Goal: Information Seeking & Learning: Learn about a topic

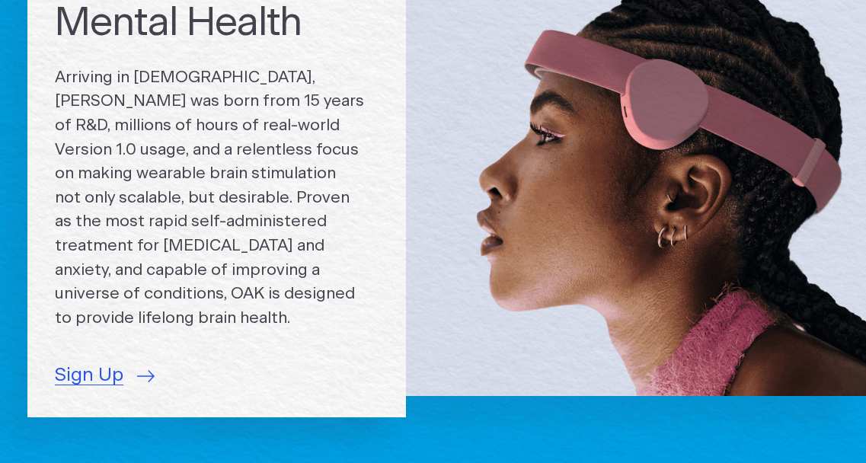
scroll to position [158, 0]
drag, startPoint x: 174, startPoint y: 191, endPoint x: 302, endPoint y: 194, distance: 128.0
click at [293, 192] on p "Arriving in [DEMOGRAPHIC_DATA], [PERSON_NAME] was born from 15 years of R&D, mi…" at bounding box center [217, 198] width 324 height 265
click at [302, 194] on p "Arriving in [DEMOGRAPHIC_DATA], [PERSON_NAME] was born from 15 years of R&D, mi…" at bounding box center [217, 198] width 324 height 265
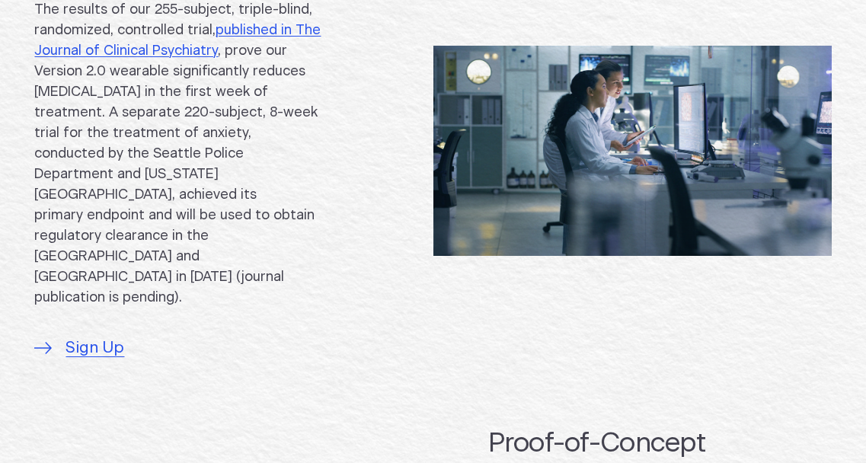
scroll to position [886, 0]
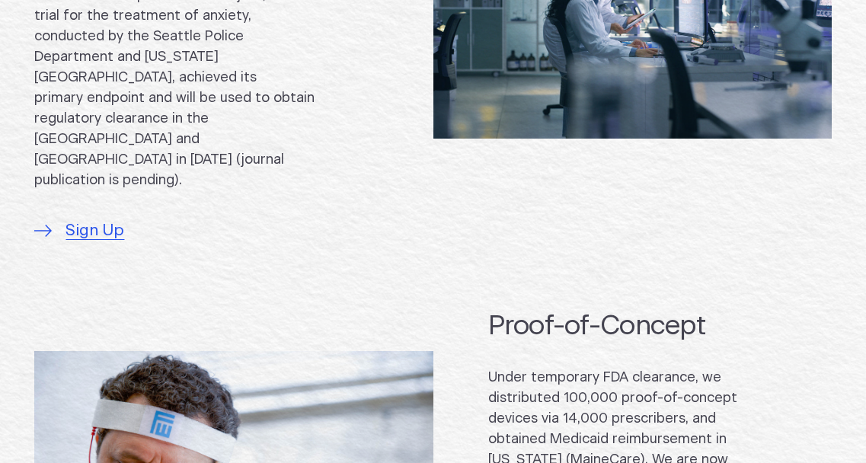
click at [312, 140] on div "Clinically Proven The results of our 255-subject, triple-blind, randomized, con…" at bounding box center [206, 32] width 344 height 419
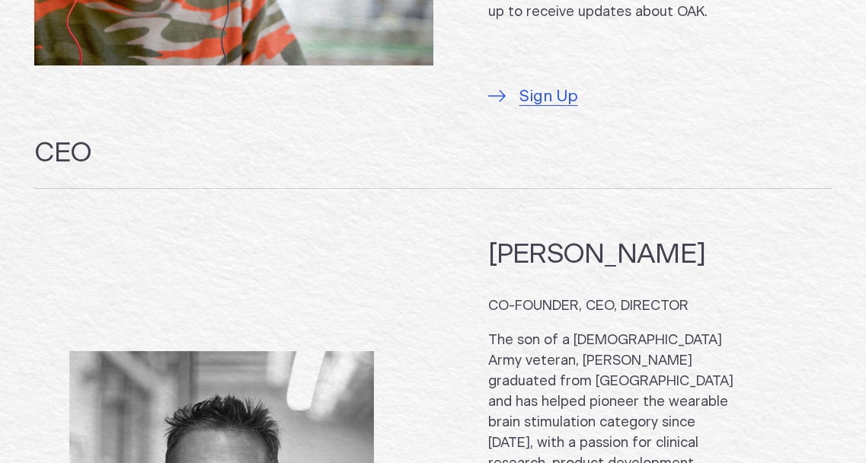
scroll to position [1504, 0]
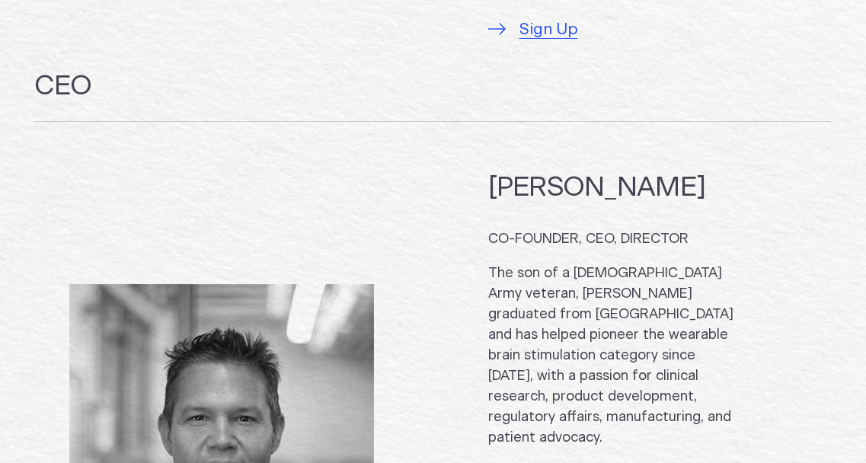
drag, startPoint x: 611, startPoint y: 229, endPoint x: 684, endPoint y: 347, distance: 139.6
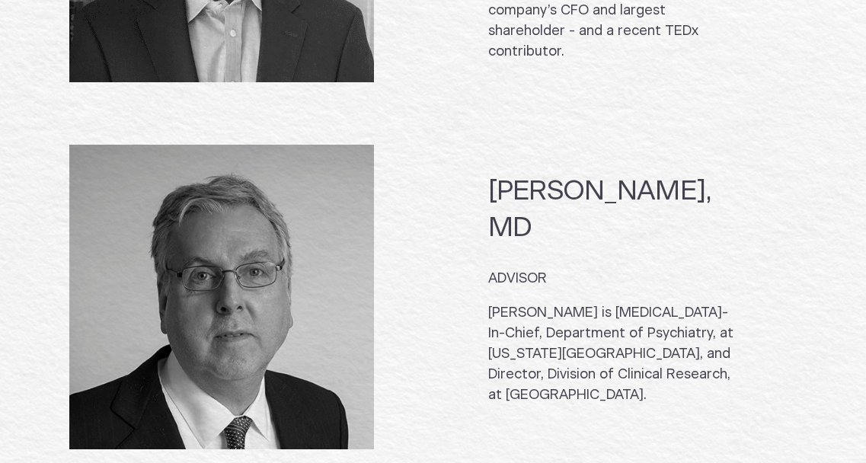
scroll to position [2174, 0]
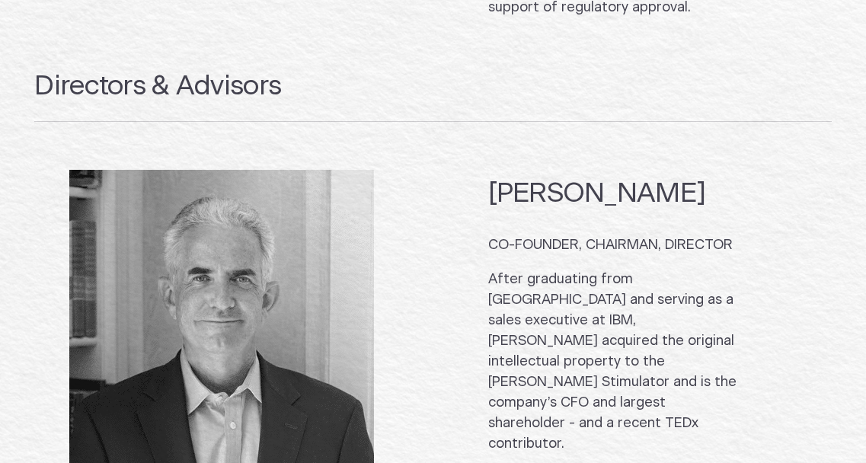
drag, startPoint x: 555, startPoint y: 129, endPoint x: 690, endPoint y: 274, distance: 197.3
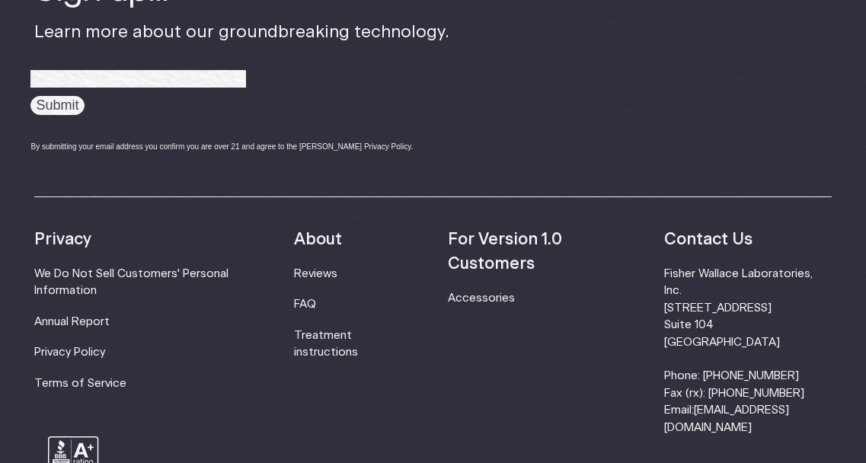
scroll to position [5050, 0]
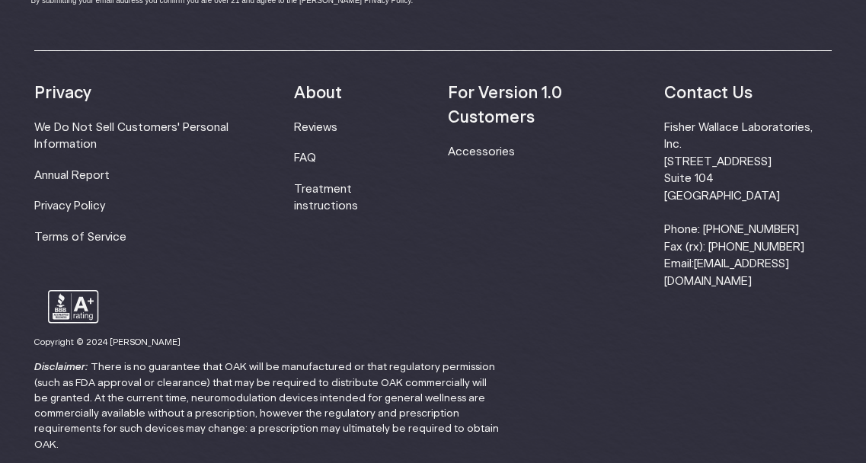
drag, startPoint x: 518, startPoint y: 209, endPoint x: 680, endPoint y: 286, distance: 179.9
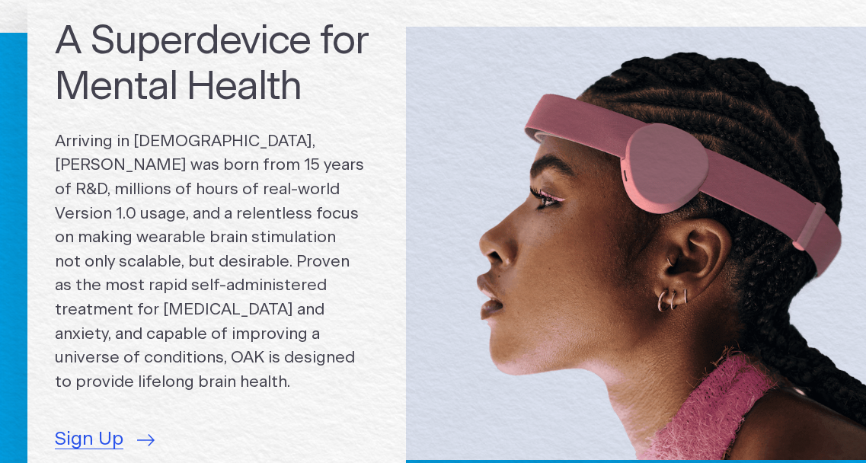
scroll to position [130, 0]
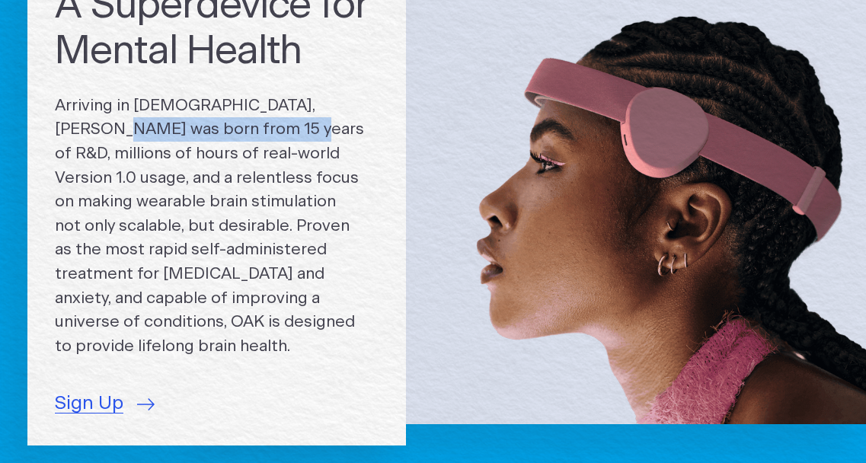
drag, startPoint x: 50, startPoint y: 218, endPoint x: 309, endPoint y: 222, distance: 259.8
click at [301, 222] on div "A Superdevice for Mental Health Arriving in [DEMOGRAPHIC_DATA], [PERSON_NAME] w…" at bounding box center [216, 201] width 379 height 490
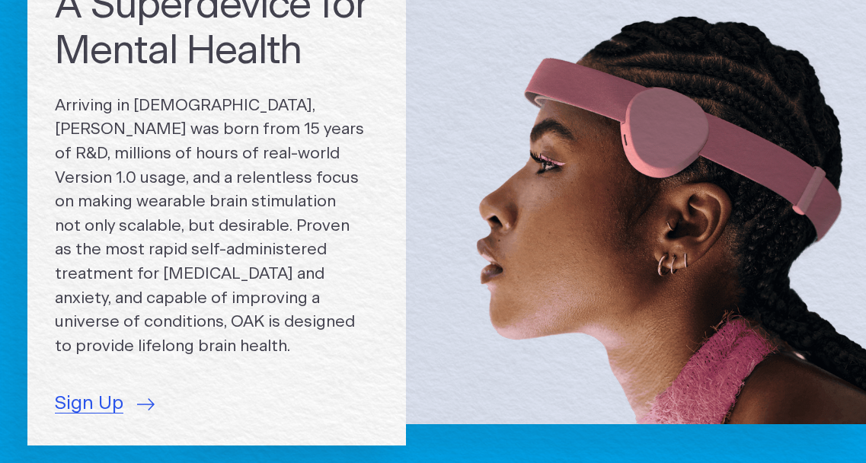
click at [309, 222] on p "Arriving in [DEMOGRAPHIC_DATA], [PERSON_NAME] was born from 15 years of R&D, mi…" at bounding box center [217, 226] width 324 height 265
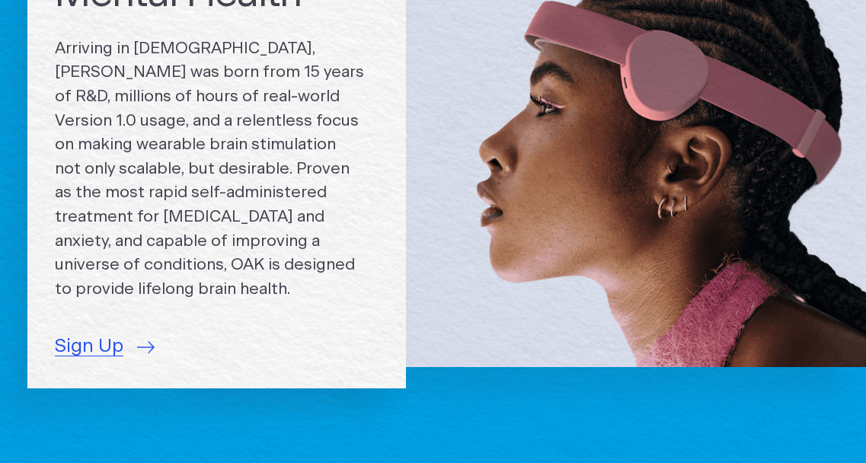
scroll to position [269, 0]
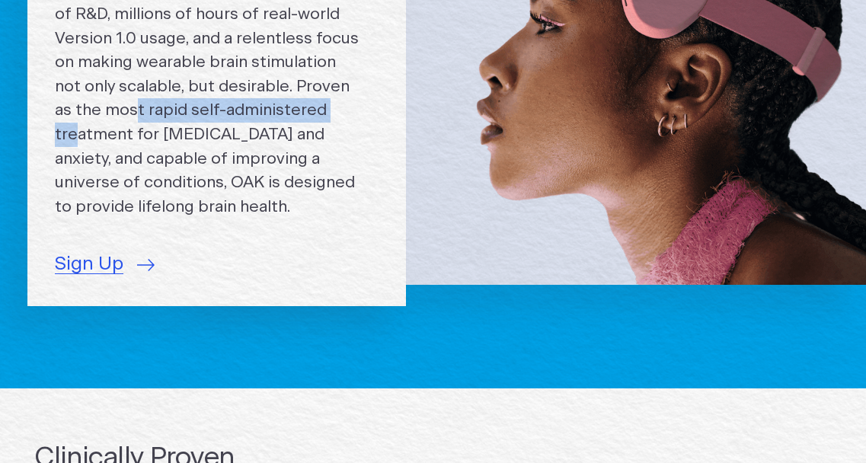
drag, startPoint x: 171, startPoint y: 246, endPoint x: 248, endPoint y: 309, distance: 99.6
click at [245, 219] on p "Arriving in [DEMOGRAPHIC_DATA], [PERSON_NAME] was born from 15 years of R&D, mi…" at bounding box center [217, 86] width 324 height 265
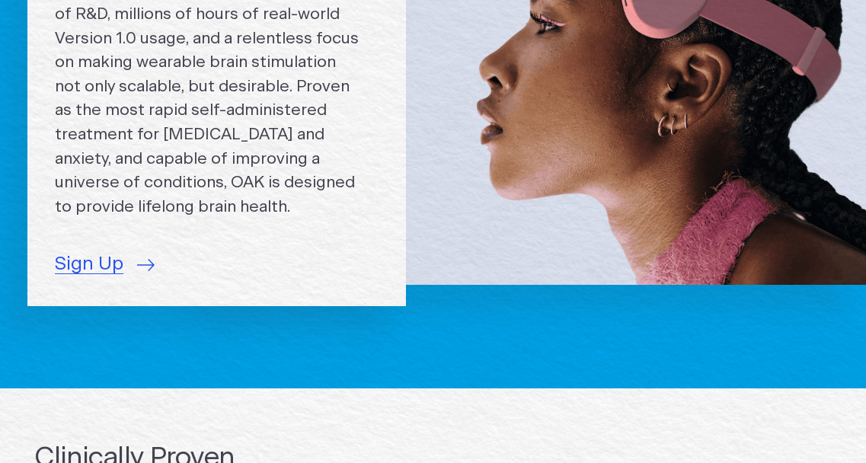
click at [248, 219] on p "Arriving in [DEMOGRAPHIC_DATA], [PERSON_NAME] was born from 15 years of R&D, mi…" at bounding box center [217, 86] width 324 height 265
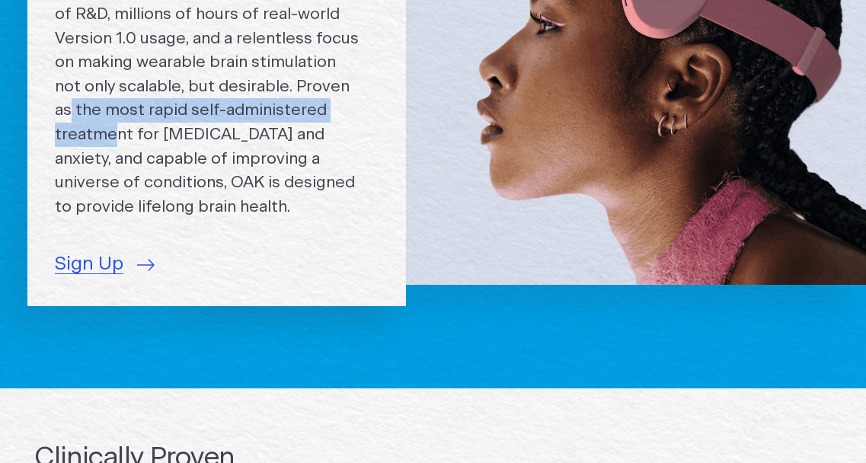
drag, startPoint x: 105, startPoint y: 264, endPoint x: 284, endPoint y: 293, distance: 181.4
click at [284, 219] on p "Arriving in [DEMOGRAPHIC_DATA], [PERSON_NAME] was born from 15 years of R&D, mi…" at bounding box center [217, 86] width 324 height 265
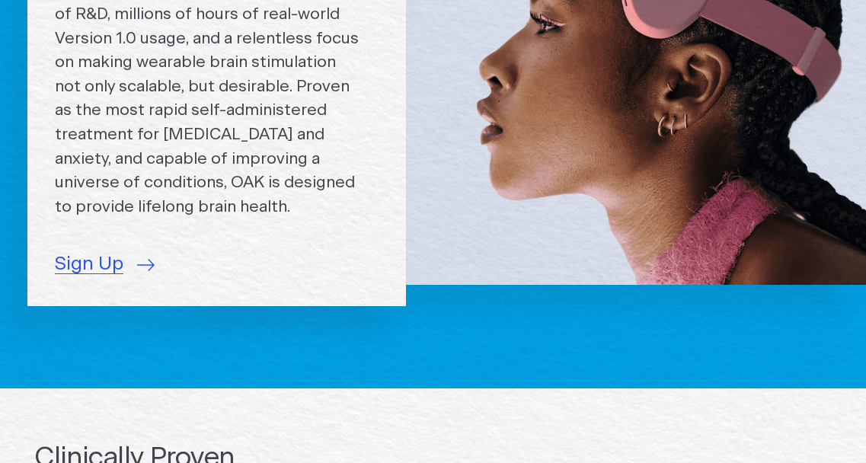
click at [312, 219] on p "Arriving in [DEMOGRAPHIC_DATA], [PERSON_NAME] was born from 15 years of R&D, mi…" at bounding box center [217, 86] width 324 height 265
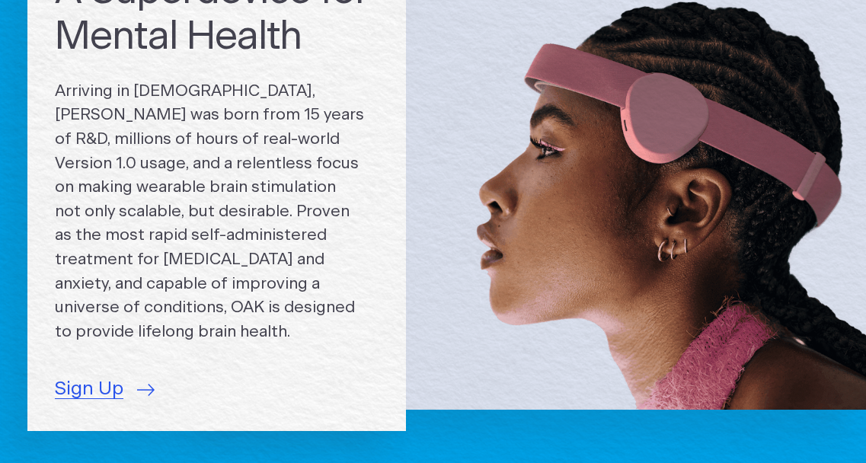
scroll to position [0, 0]
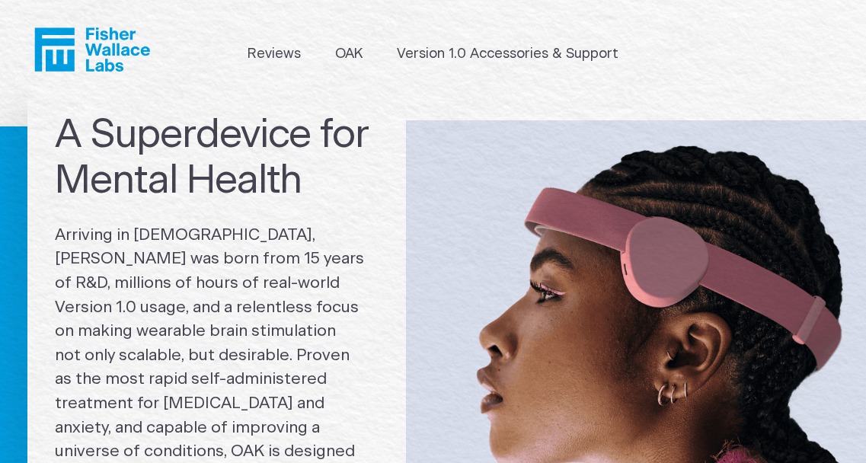
click at [200, 204] on h1 "A Superdevice for Mental Health" at bounding box center [217, 158] width 324 height 91
